Goal: Information Seeking & Learning: Learn about a topic

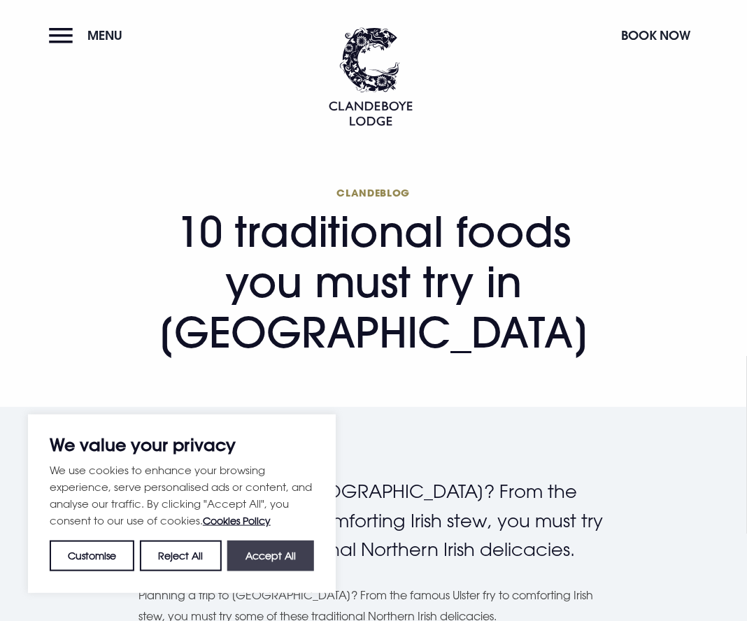
click at [292, 562] on button "Accept All" at bounding box center [270, 556] width 87 height 31
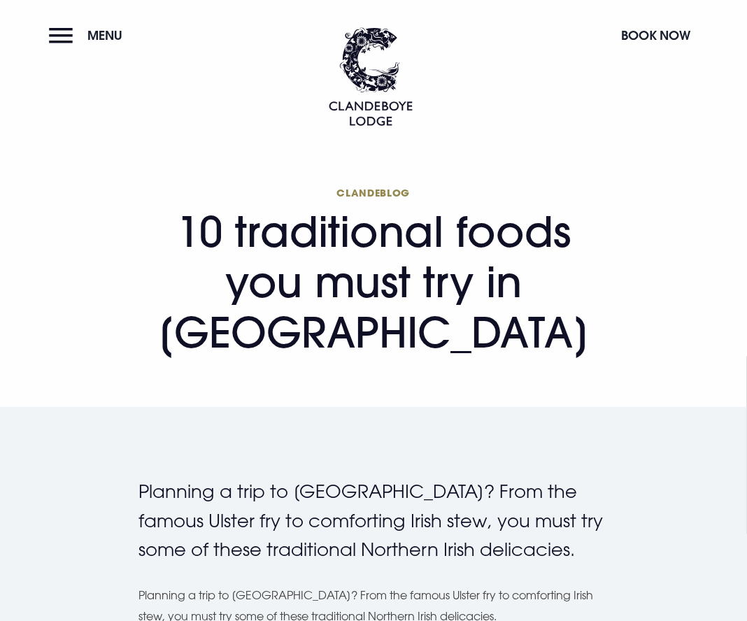
checkbox input "true"
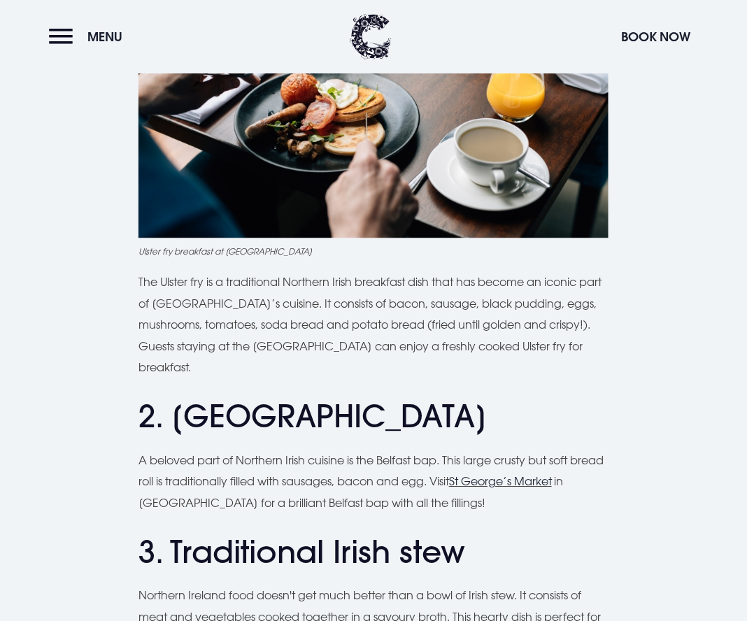
scroll to position [1011, 0]
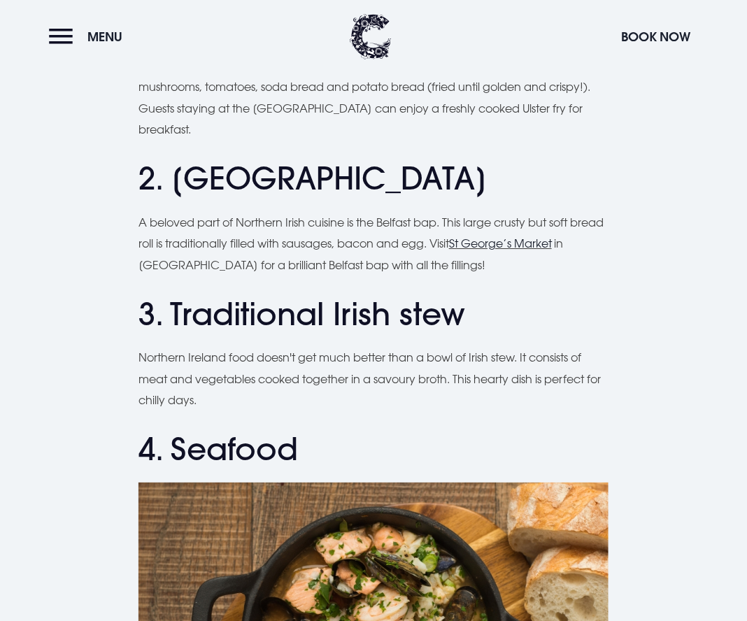
click at [524, 236] on link "St George’s Market" at bounding box center [500, 243] width 103 height 14
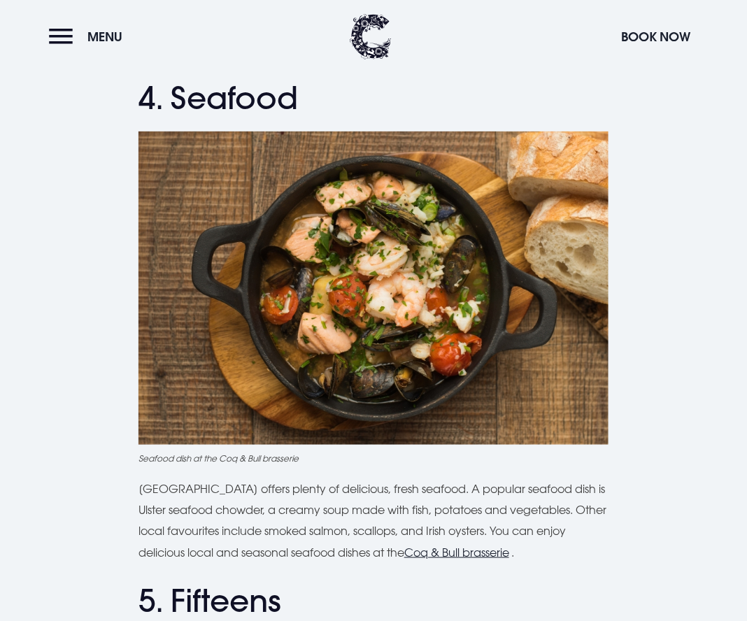
scroll to position [1369, 0]
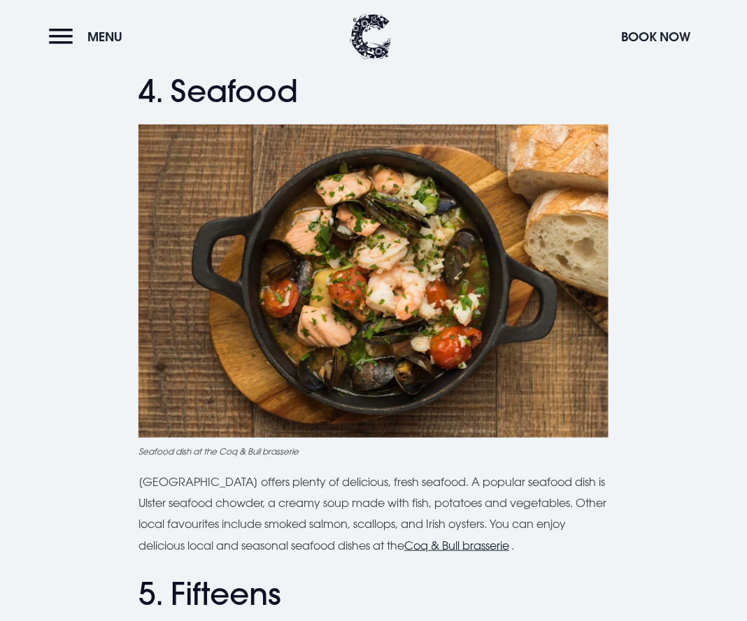
click at [491, 544] on u "Coq & Bull brasserie" at bounding box center [456, 545] width 105 height 14
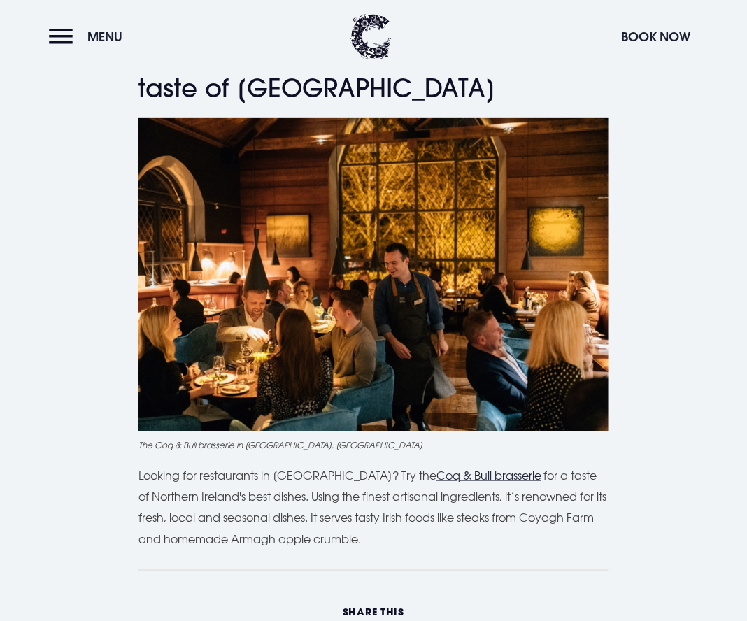
scroll to position [3962, 0]
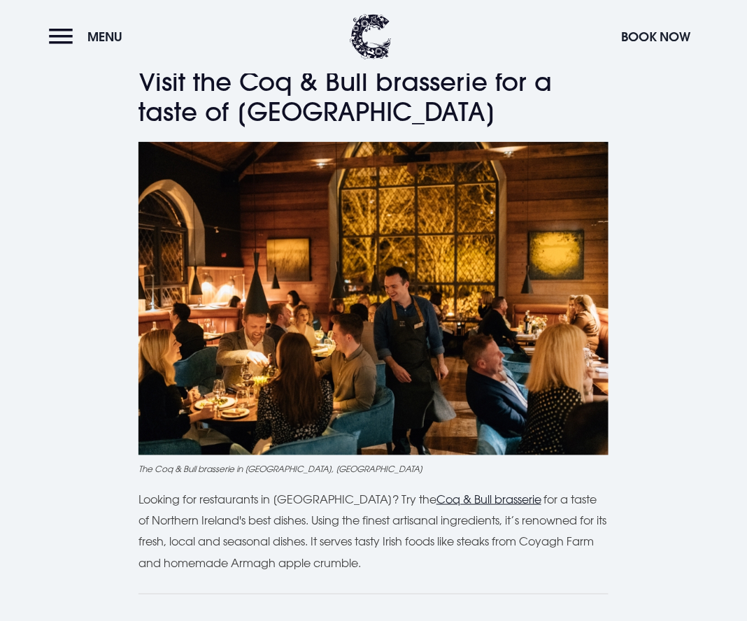
click at [450, 492] on u "Coq & Bull brasserie" at bounding box center [488, 499] width 105 height 14
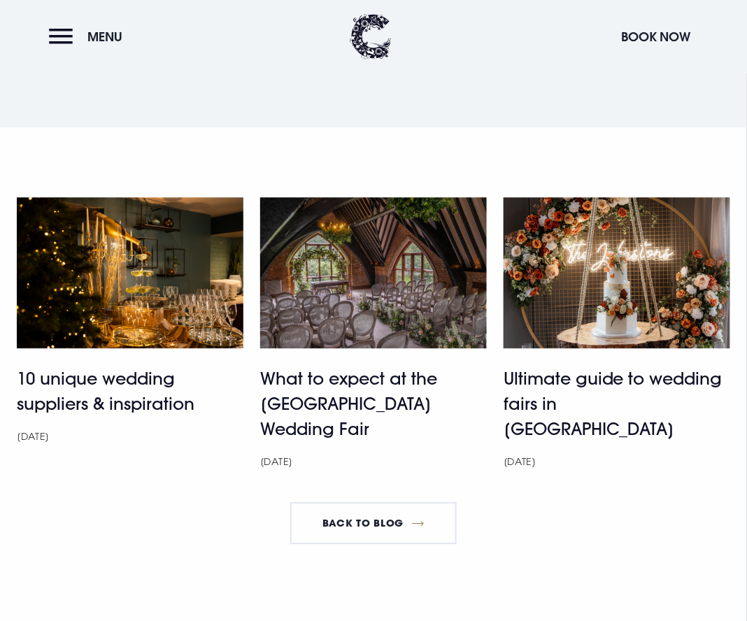
scroll to position [4710, 0]
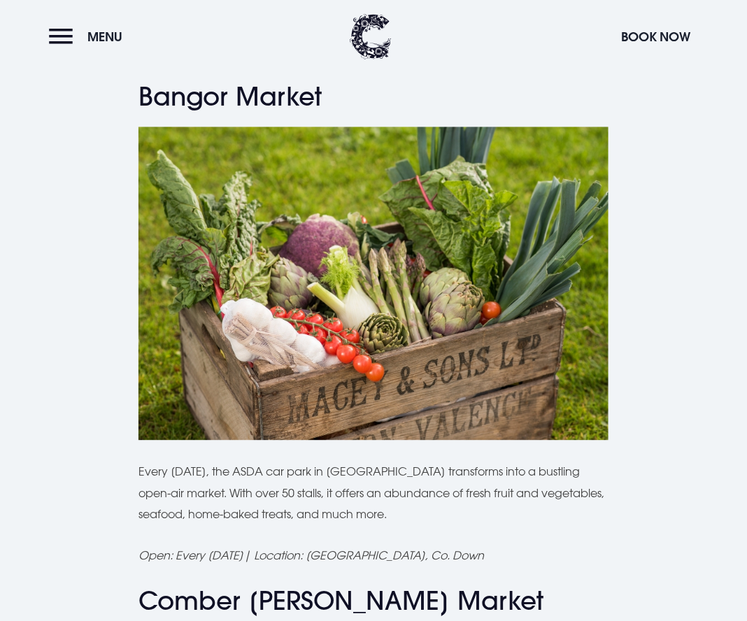
scroll to position [3303, 0]
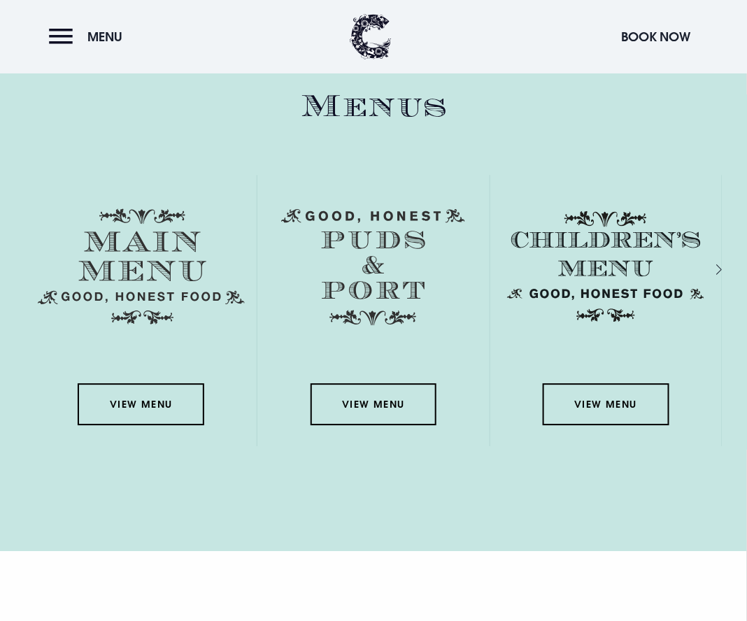
scroll to position [2040, 0]
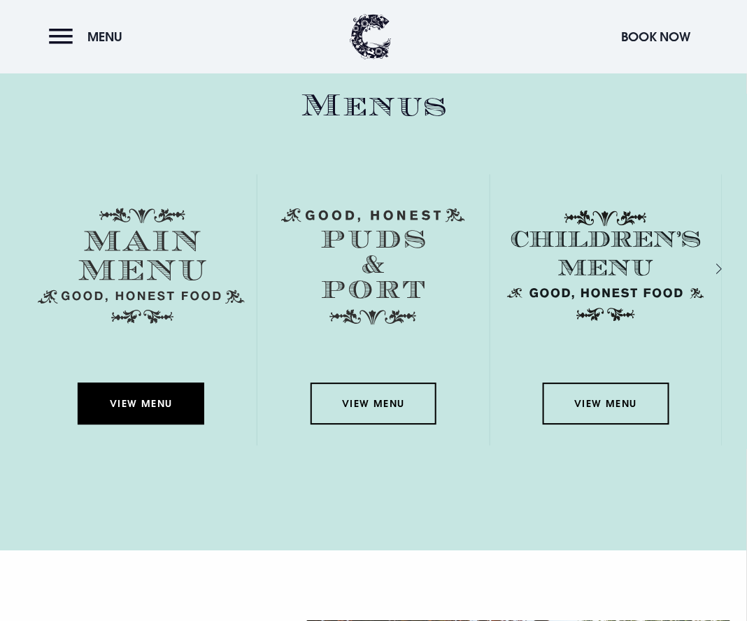
click at [164, 424] on link "View Menu" at bounding box center [141, 404] width 126 height 42
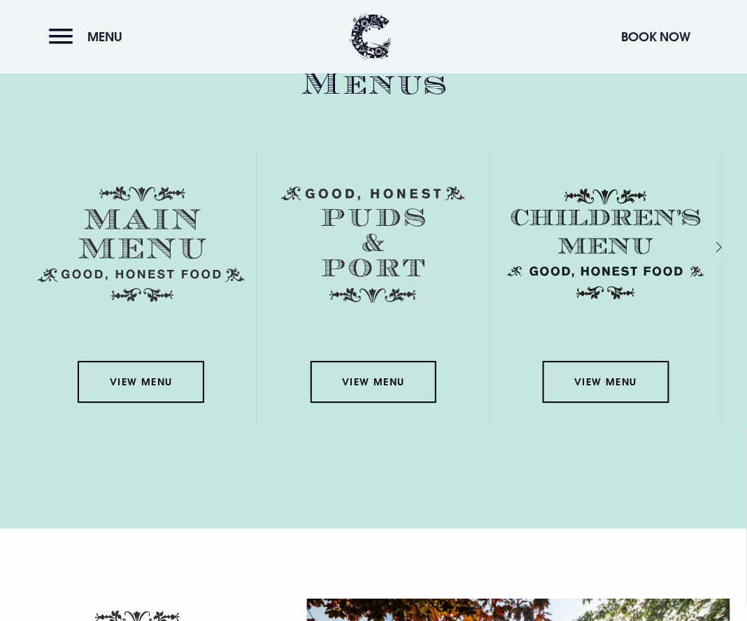
scroll to position [2101, 0]
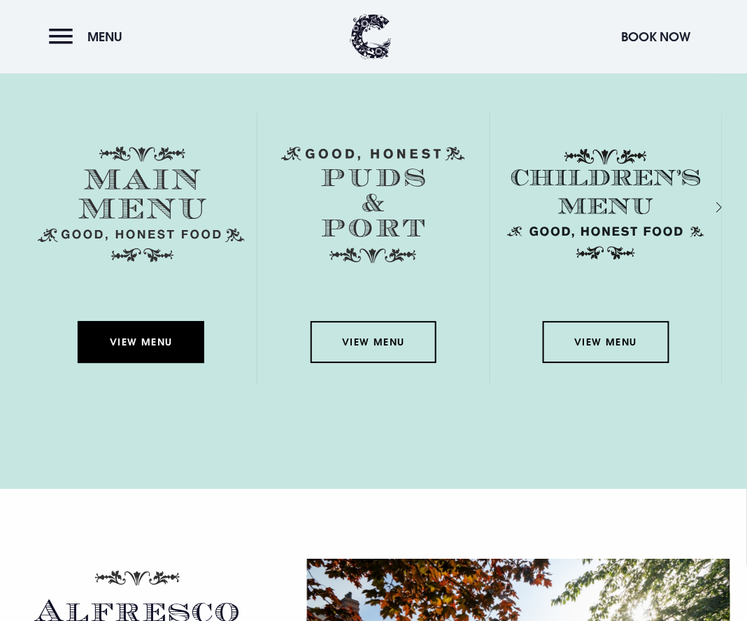
click at [96, 363] on link "View Menu" at bounding box center [141, 342] width 126 height 42
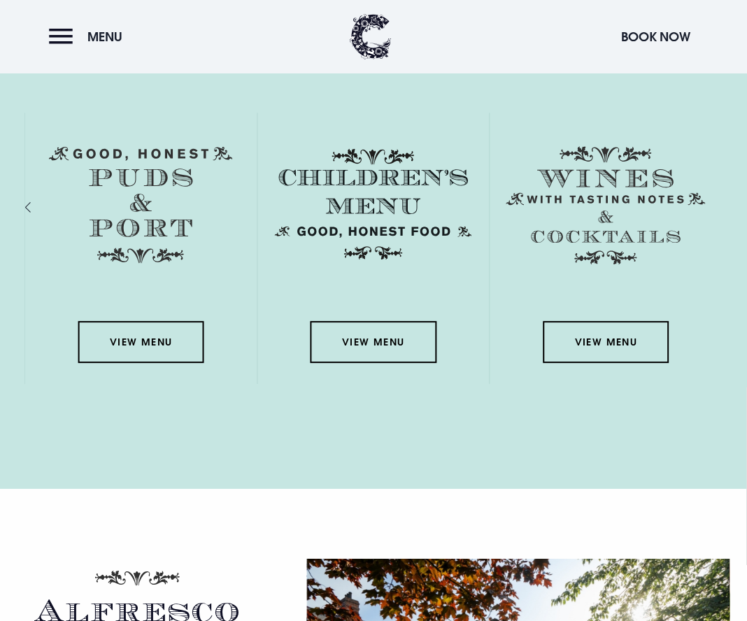
click at [31, 302] on div "View Menu" at bounding box center [140, 248] width 231 height 271
click at [36, 217] on div "Previous slide" at bounding box center [42, 207] width 13 height 20
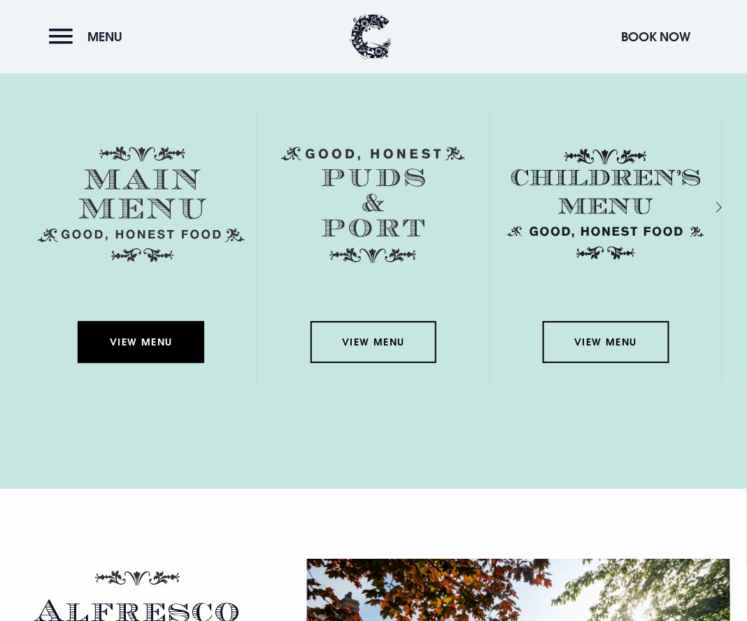
click at [138, 363] on link "View Menu" at bounding box center [141, 342] width 126 height 42
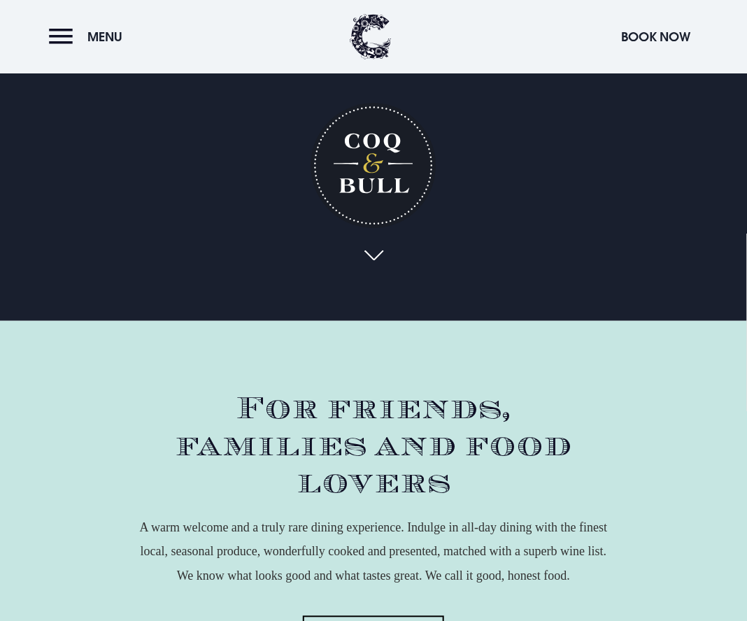
scroll to position [0, 0]
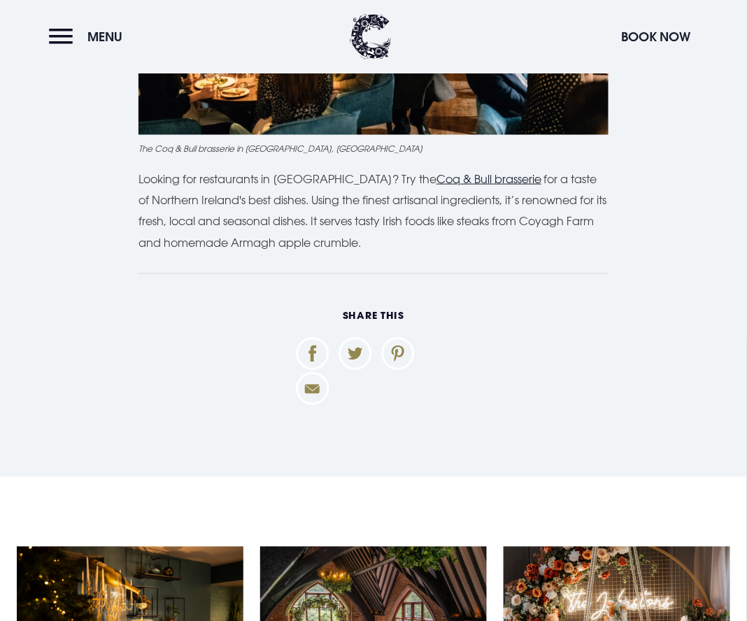
scroll to position [3973, 0]
